Goal: Communication & Community: Share content

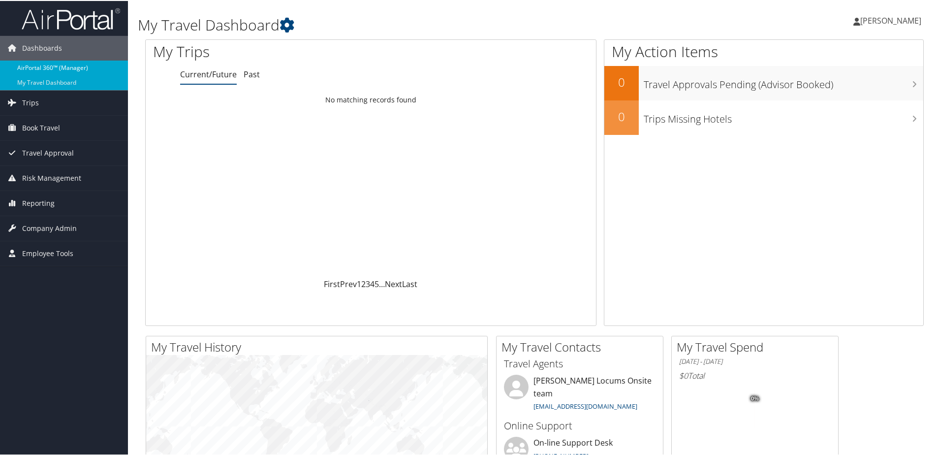
click at [44, 68] on link "AirPortal 360™ (Manager)" at bounding box center [64, 67] width 128 height 15
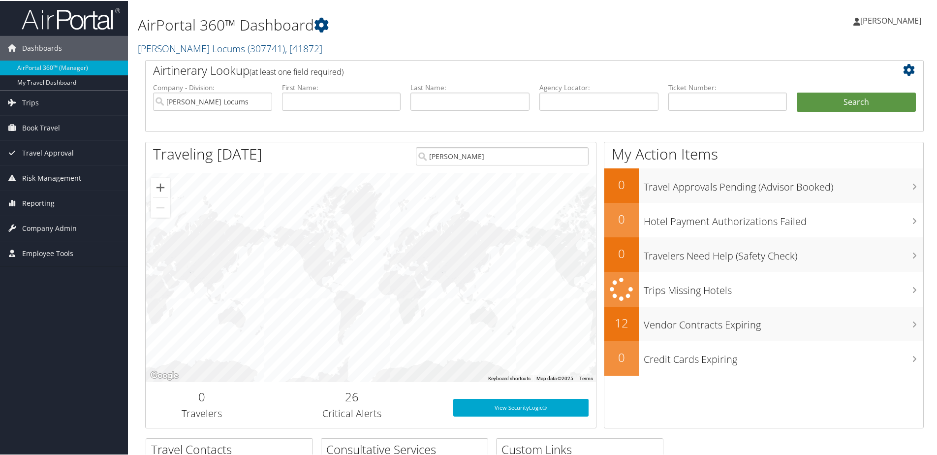
type input "[PERSON_NAME]"
drag, startPoint x: 479, startPoint y: 157, endPoint x: 316, endPoint y: 132, distance: 164.8
click at [323, 138] on div "Airtinerary Lookup (at least one field required) Company - Division: Hayes Locu…" at bounding box center [534, 248] width 793 height 378
click at [442, 105] on input "text" at bounding box center [469, 101] width 119 height 18
type input ","
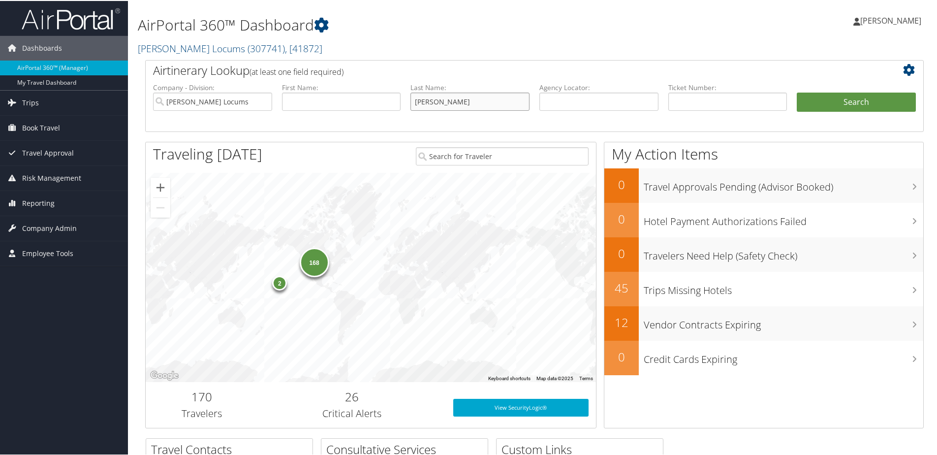
type input "[PERSON_NAME]"
click at [797, 92] on button "Search" at bounding box center [856, 102] width 119 height 20
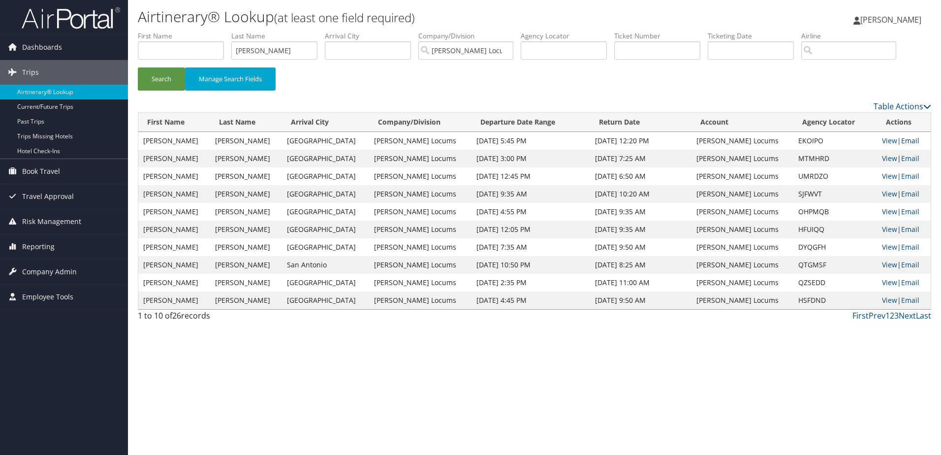
click at [910, 137] on link "Email" at bounding box center [910, 140] width 18 height 9
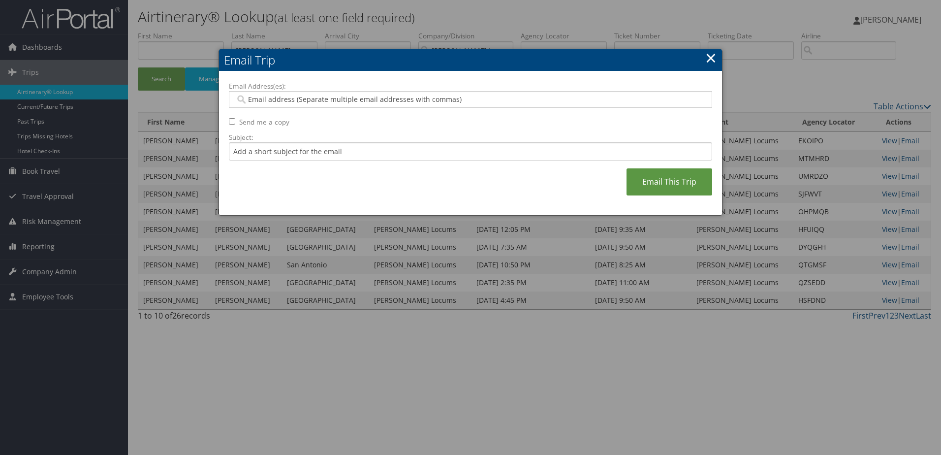
click at [297, 102] on input "Email Address(es):" at bounding box center [470, 99] width 470 height 10
paste input ""[EMAIL_ADDRESS][DOMAIN_NAME]" <[DOMAIN_NAME][EMAIL_ADDRESS][DOMAIN_NAME]>"
type input ""[EMAIL_ADDRESS][DOMAIN_NAME]" <[DOMAIN_NAME][EMAIL_ADDRESS][DOMAIN_NAME]>"
type input ""c.veronica16@yahoo.com" <c.veronica16@yahoo.com>"
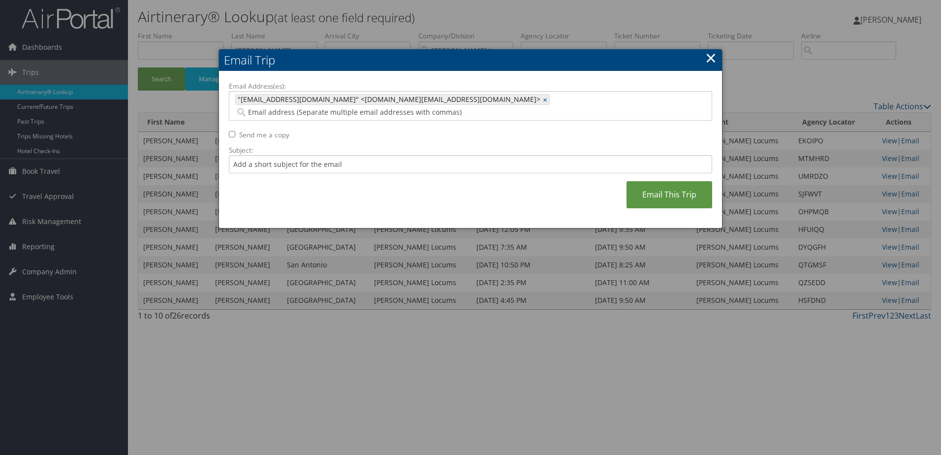
click at [512, 107] on input "Email Address(es):" at bounding box center [373, 112] width 277 height 10
paste input "mike.gola@hayeslocums.com"
type input "mike.gola@hayeslocums.com"
type input ""c.veronica16@yahoo.com" <c.veronica16@yahoo.com>, mike.gola@hayeslocums.com"
click at [244, 155] on input "Subject:" at bounding box center [470, 164] width 483 height 18
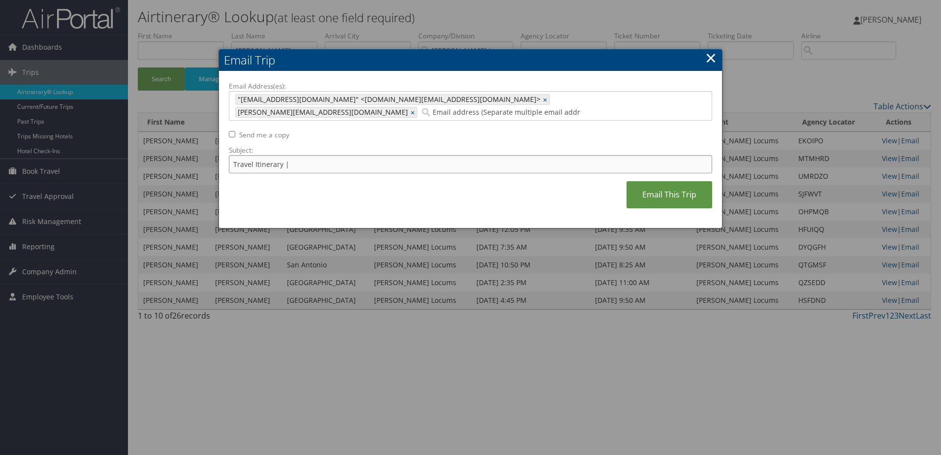
paste input "CHRISTUS Trinity Mother Frances Health System"
type input "Travel Itinerary | CHRISTUS Trinity Mother Frances Health System"
click at [259, 130] on label "Send me a copy" at bounding box center [264, 135] width 50 height 10
click at [235, 131] on input "Send me a copy" at bounding box center [232, 134] width 6 height 6
checkbox input "true"
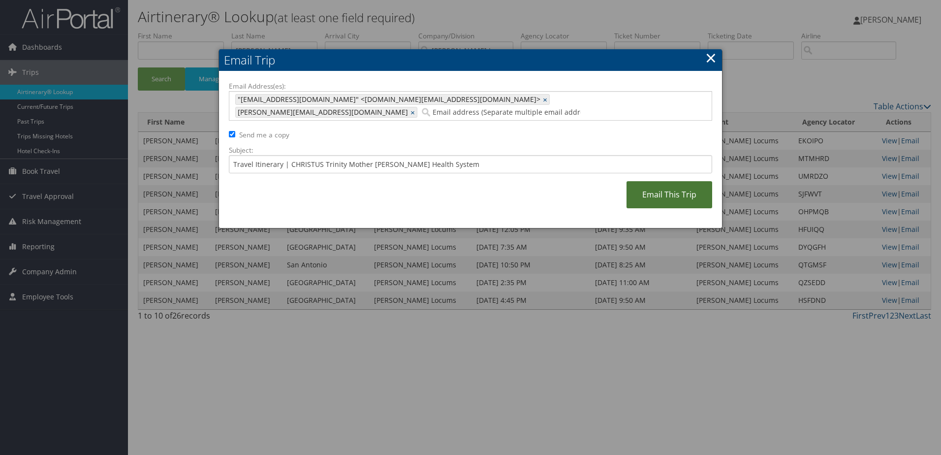
click at [665, 184] on link "Email This Trip" at bounding box center [669, 194] width 86 height 27
